Goal: Check status: Check status

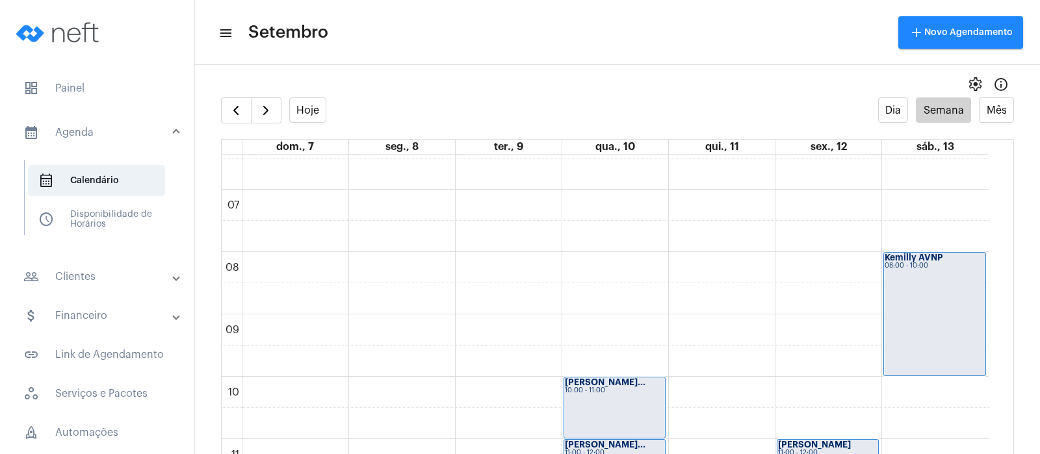
scroll to position [213, 0]
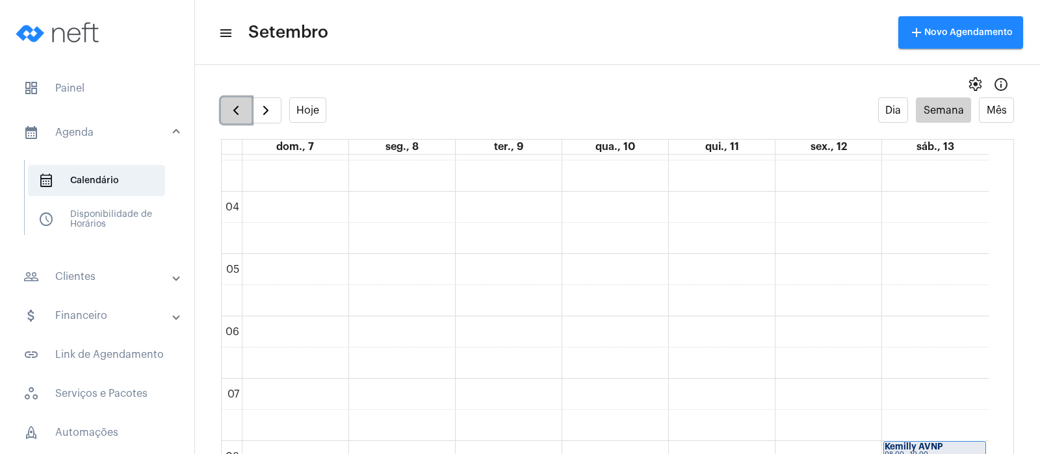
click at [236, 112] on span "button" at bounding box center [236, 111] width 16 height 16
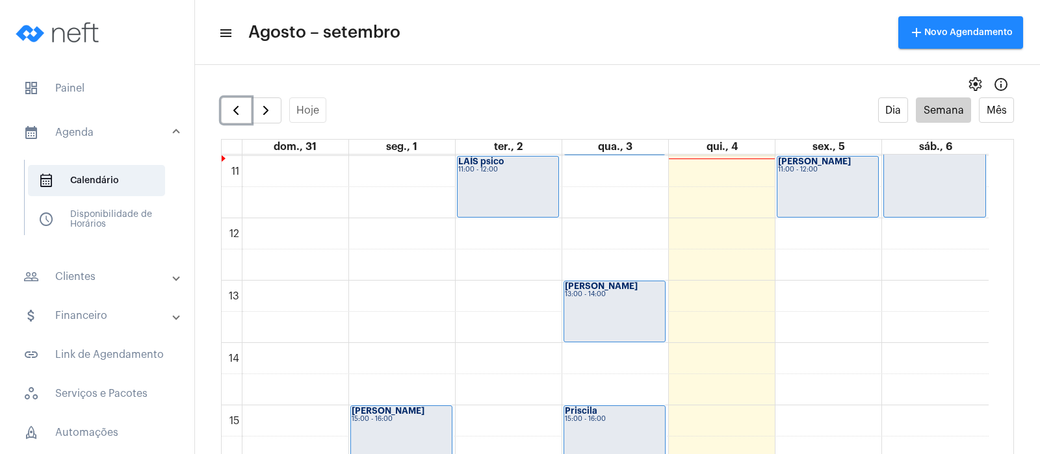
scroll to position [26, 0]
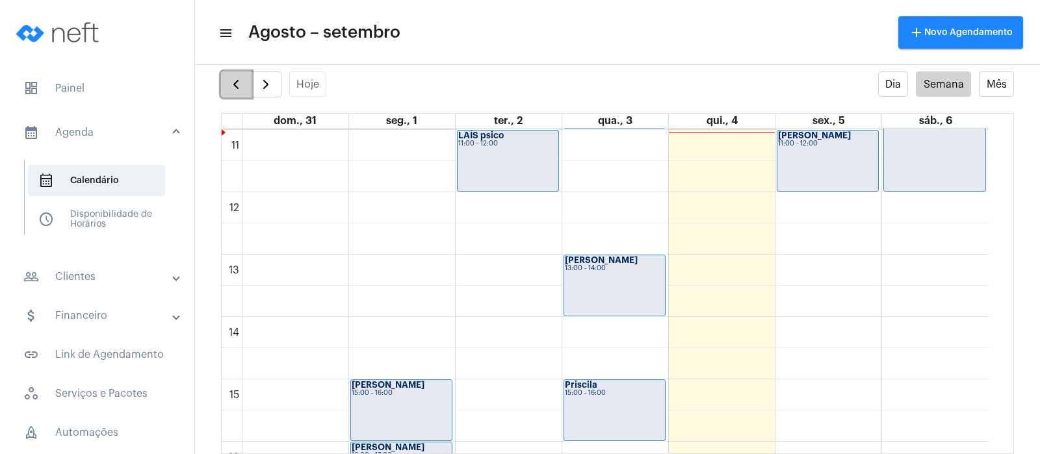
click at [233, 86] on span "button" at bounding box center [236, 85] width 16 height 16
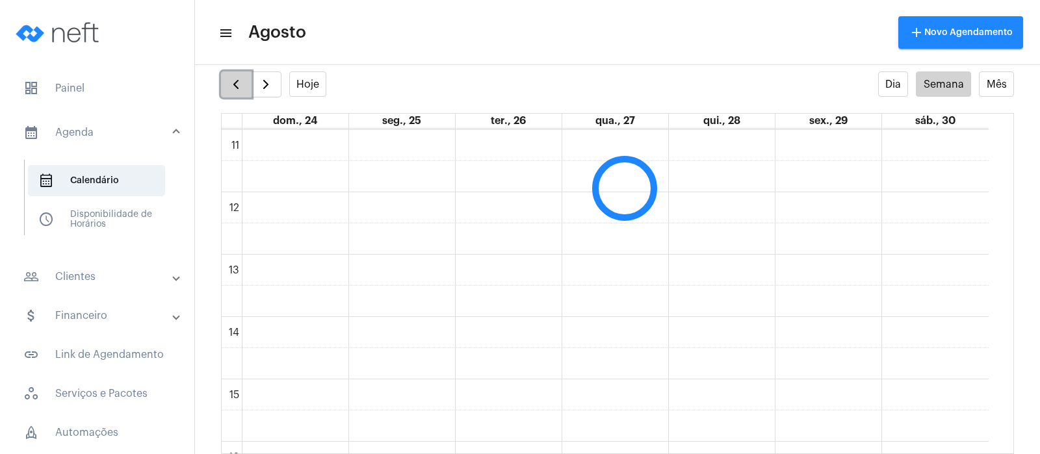
scroll to position [375, 0]
click at [233, 86] on span "button" at bounding box center [236, 85] width 16 height 16
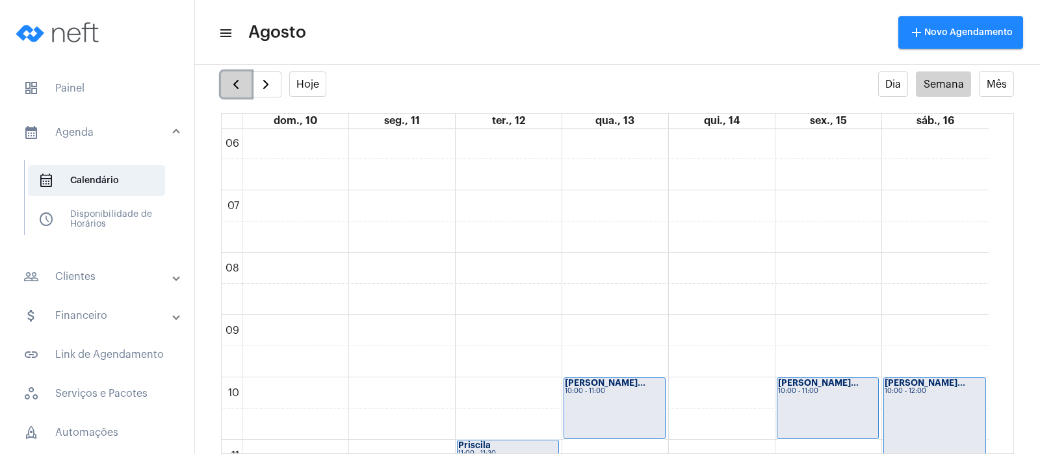
click at [233, 86] on span "button" at bounding box center [236, 85] width 16 height 16
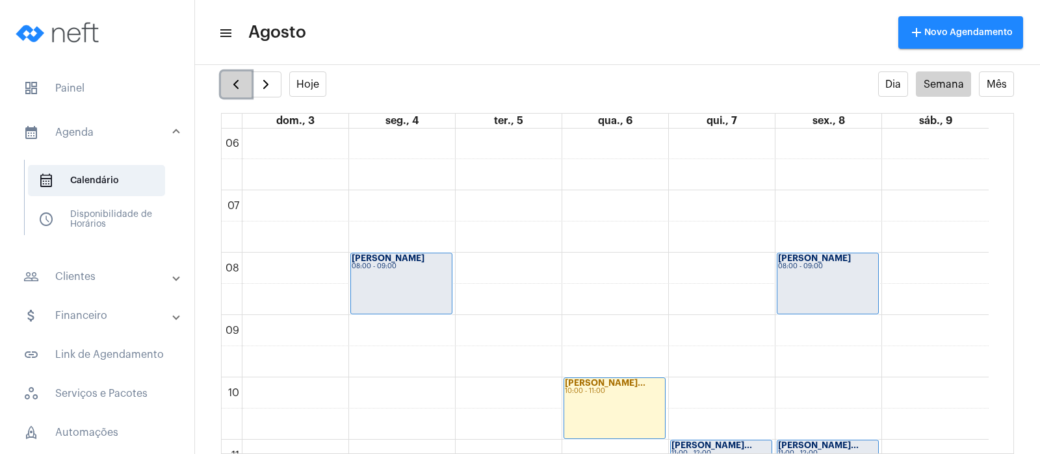
click at [233, 86] on span "button" at bounding box center [236, 85] width 16 height 16
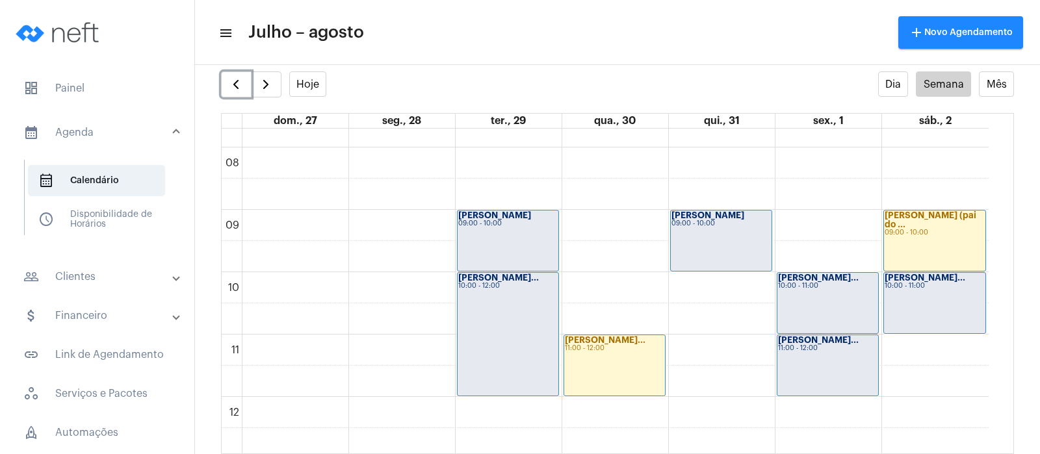
scroll to position [456, 0]
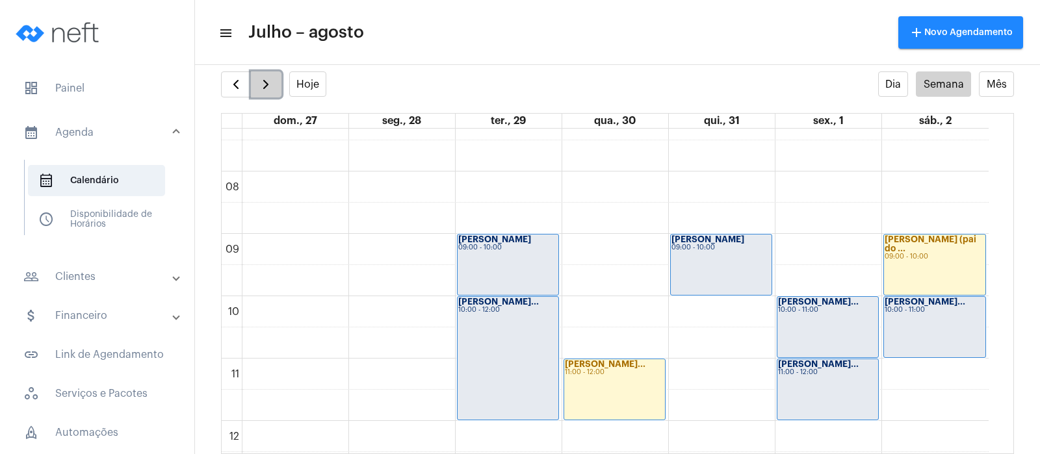
click at [270, 84] on span "button" at bounding box center [266, 85] width 16 height 16
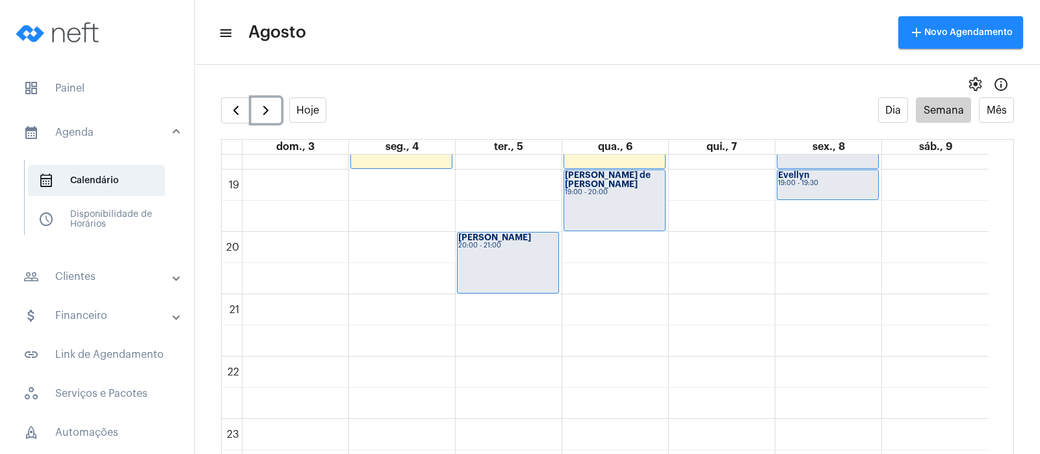
scroll to position [1173, 0]
click at [258, 116] on span "button" at bounding box center [266, 111] width 16 height 16
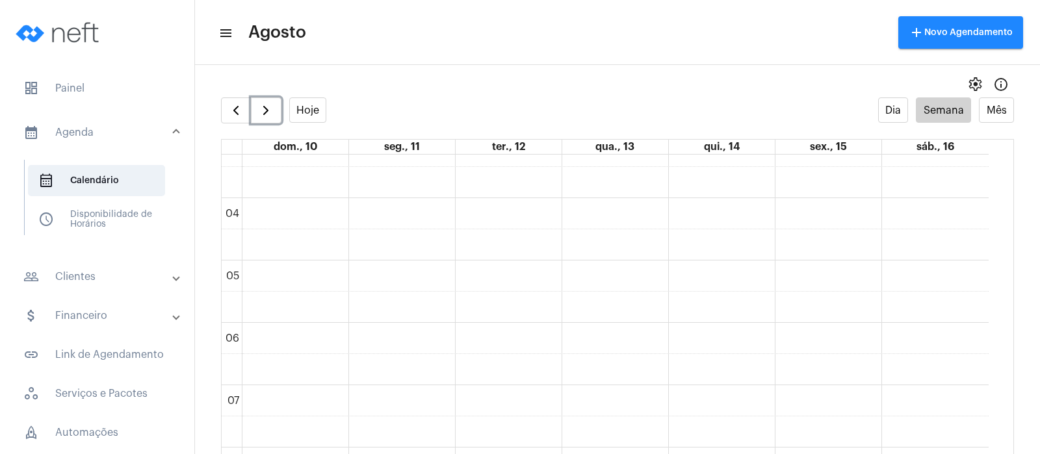
scroll to position [198, 0]
click at [263, 108] on span "button" at bounding box center [266, 111] width 16 height 16
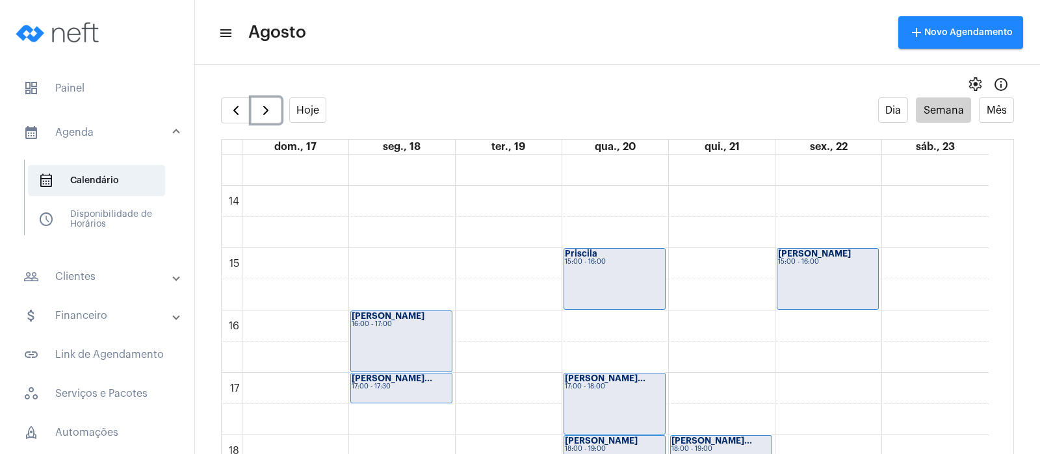
scroll to position [863, 0]
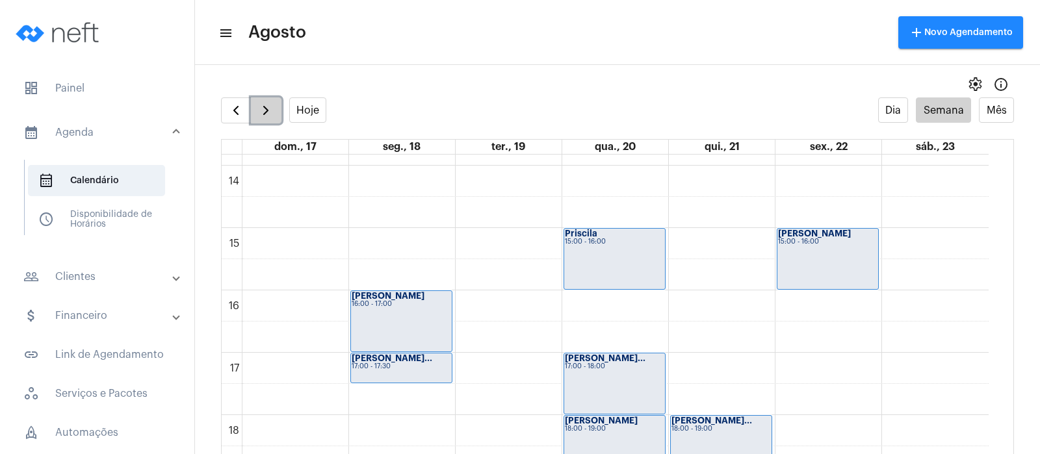
click at [267, 107] on span "button" at bounding box center [266, 111] width 16 height 16
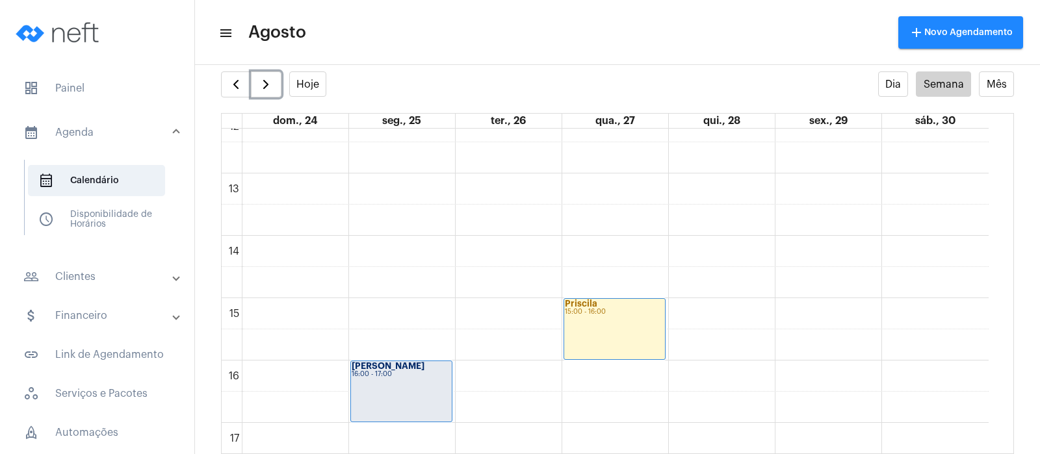
scroll to position [441, 0]
